Goal: Contribute content

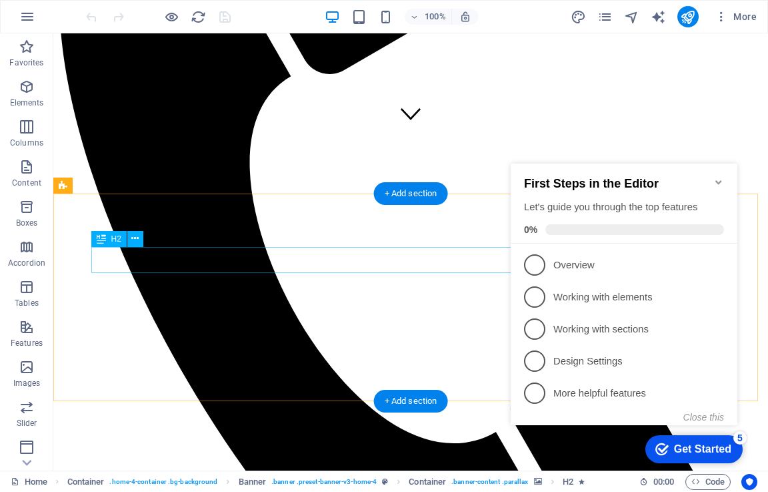
scroll to position [600, 0]
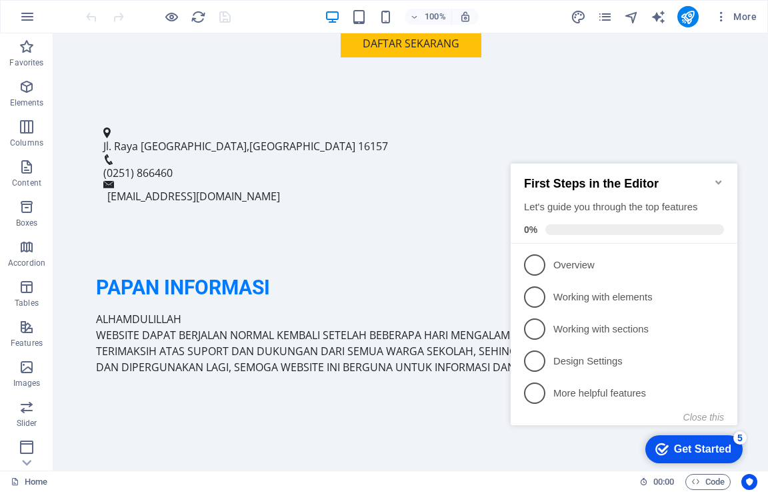
drag, startPoint x: 721, startPoint y: 173, endPoint x: 725, endPoint y: 181, distance: 8.4
click at [722, 177] on icon "Minimize checklist" at bounding box center [719, 182] width 11 height 11
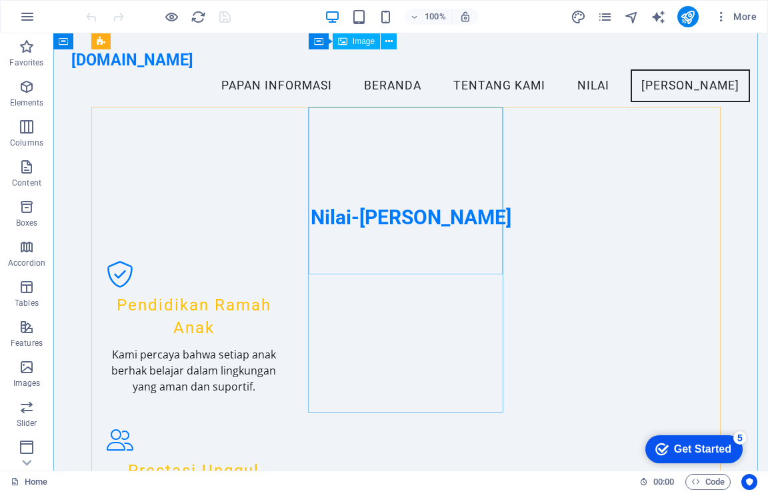
scroll to position [1267, 0]
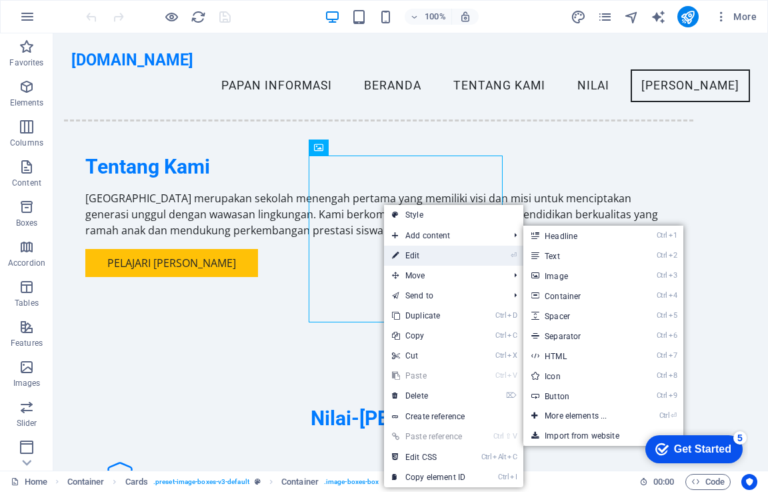
click at [419, 250] on link "⏎ Edit" at bounding box center [428, 255] width 89 height 20
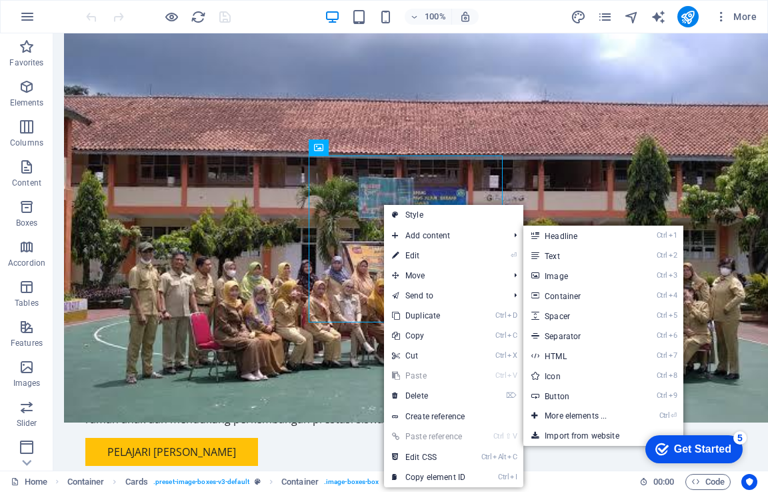
select select "vw"
select select "px"
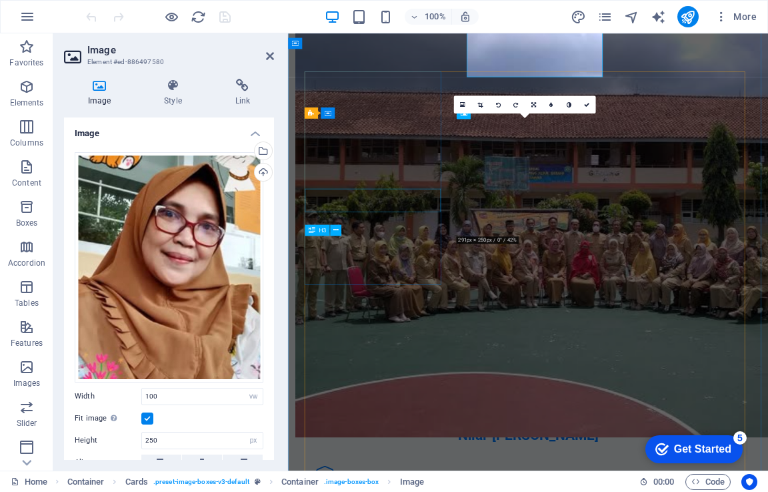
scroll to position [1494, 0]
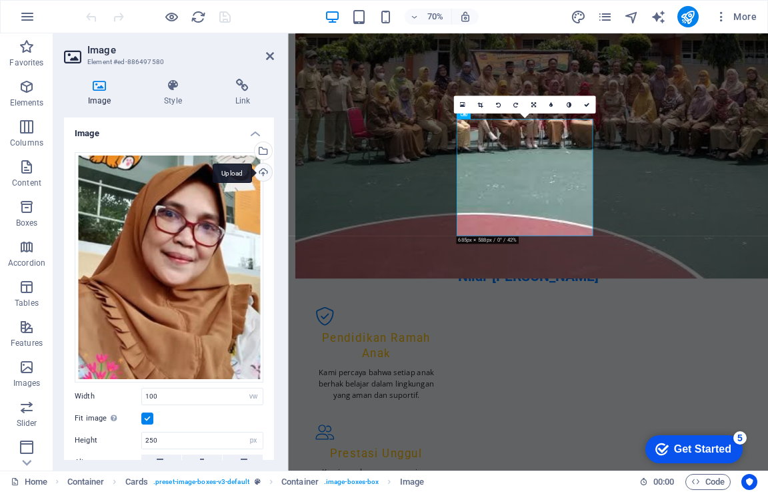
click at [257, 171] on div "Upload" at bounding box center [262, 173] width 20 height 20
click at [258, 171] on div "Upload" at bounding box center [262, 173] width 20 height 20
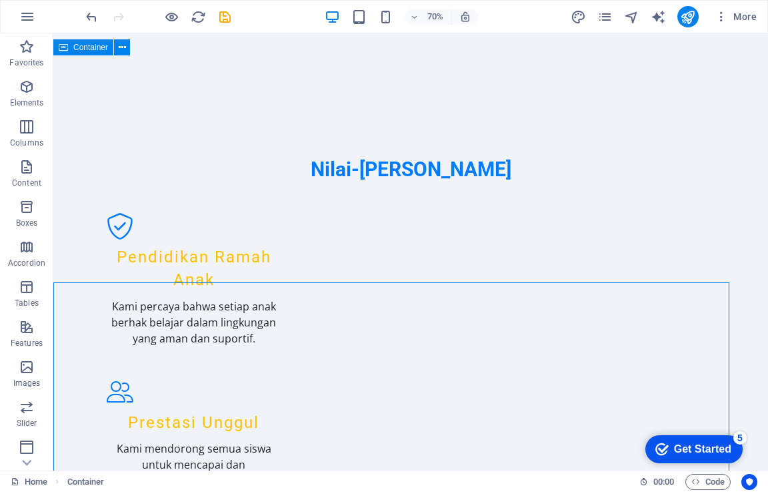
scroll to position [1334, 0]
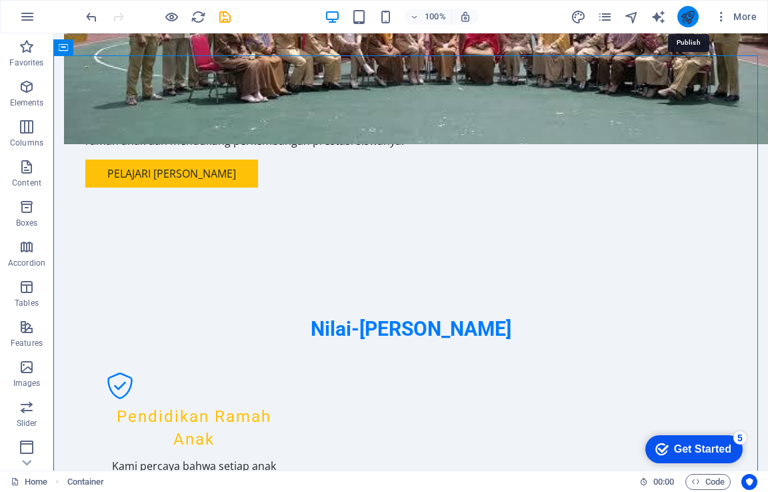
click at [691, 23] on icon "publish" at bounding box center [687, 16] width 15 height 15
